Goal: Find specific page/section: Find specific page/section

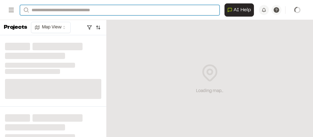
click at [99, 8] on input "Search" at bounding box center [120, 10] width 200 height 10
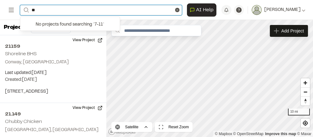
type input "*"
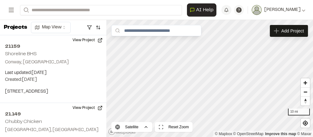
click at [105, 37] on p "Wampee , [GEOGRAPHIC_DATA]" at bounding box center [92, 40] width 136 height 7
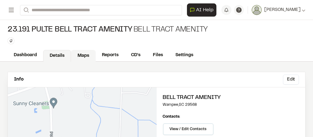
click at [85, 56] on link "Maps" at bounding box center [83, 56] width 25 height 12
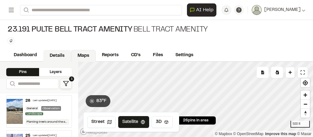
click at [61, 56] on link "Details" at bounding box center [57, 56] width 28 height 12
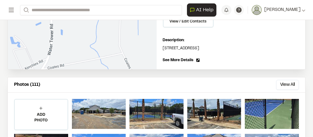
scroll to position [63, 0]
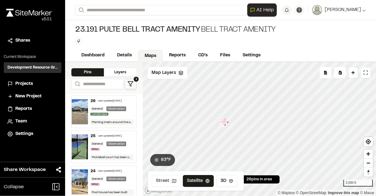
click at [173, 137] on icon at bounding box center [174, 181] width 4 height 4
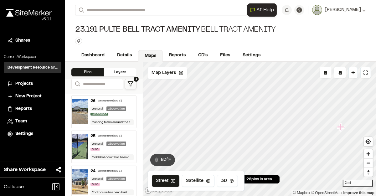
click at [78, 111] on img at bounding box center [80, 111] width 16 height 25
click at [81, 137] on img at bounding box center [80, 181] width 16 height 25
click at [185, 53] on link "Reports" at bounding box center [178, 56] width 30 height 12
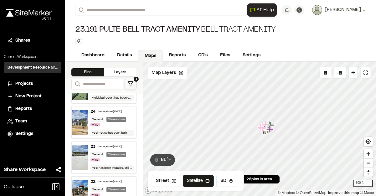
scroll to position [63, 0]
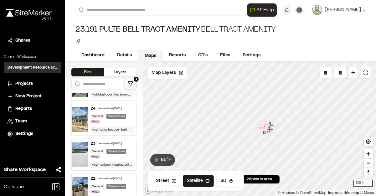
click at [84, 117] on img at bounding box center [80, 119] width 16 height 25
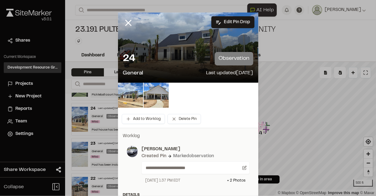
drag, startPoint x: 203, startPoint y: 54, endPoint x: 167, endPoint y: 59, distance: 36.8
click at [167, 59] on div "24 observation" at bounding box center [188, 58] width 130 height 13
click at [167, 52] on div "24 observation" at bounding box center [188, 58] width 130 height 13
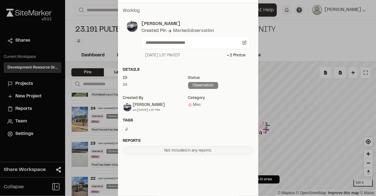
scroll to position [0, 0]
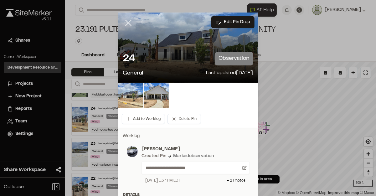
click at [128, 21] on line at bounding box center [128, 22] width 5 height 5
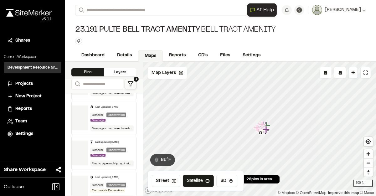
scroll to position [689, 0]
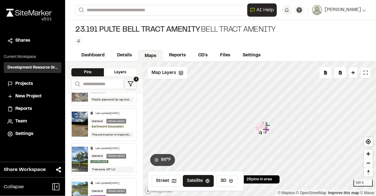
click at [79, 137] on img at bounding box center [80, 159] width 16 height 25
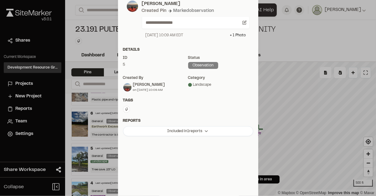
scroll to position [0, 0]
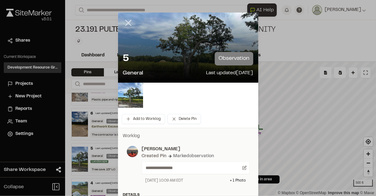
click at [128, 22] on icon at bounding box center [128, 23] width 11 height 11
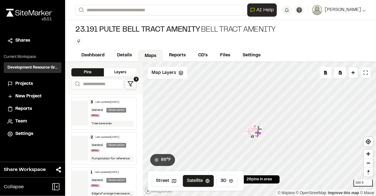
scroll to position [806, 0]
